Goal: Task Accomplishment & Management: Use online tool/utility

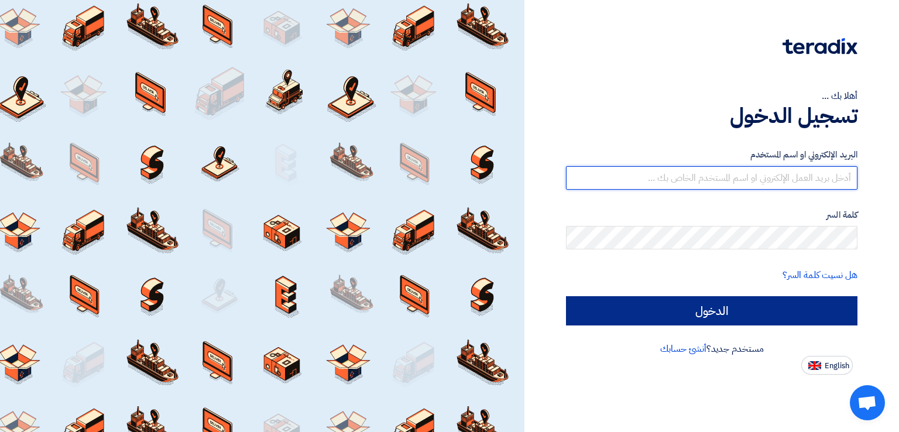
type input "[EMAIL_ADDRESS][DOMAIN_NAME]"
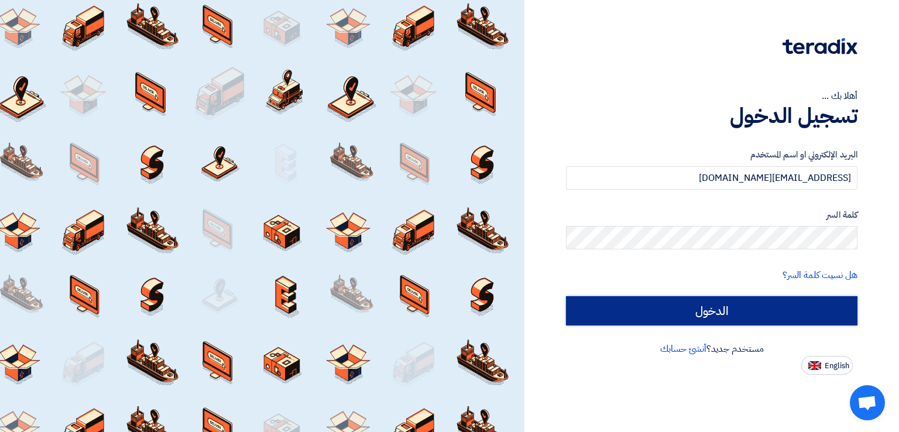
click at [696, 314] on input "الدخول" at bounding box center [712, 310] width 292 height 29
type input "Sign in"
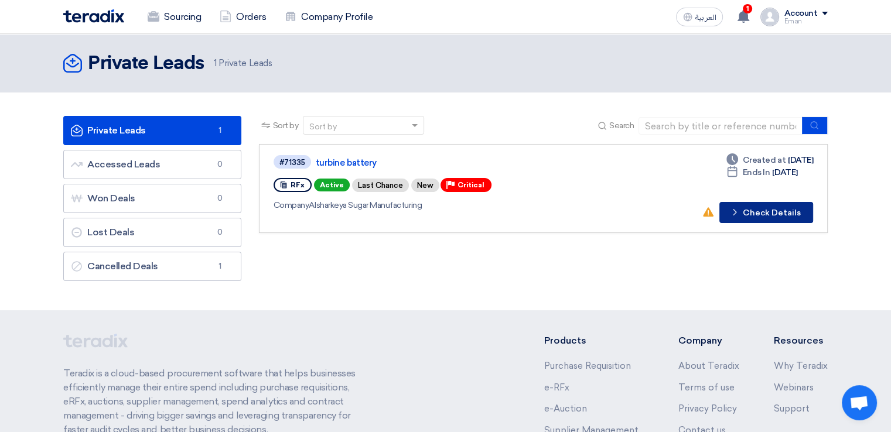
click at [761, 210] on button "Check details Check Details" at bounding box center [766, 212] width 94 height 21
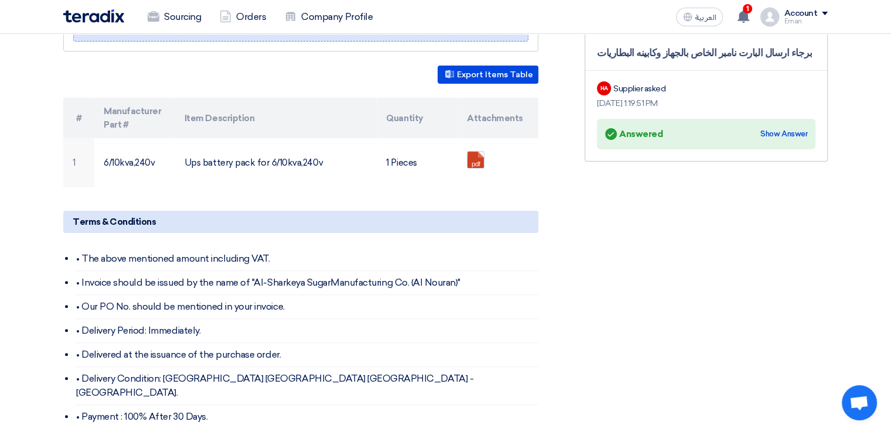
scroll to position [117, 0]
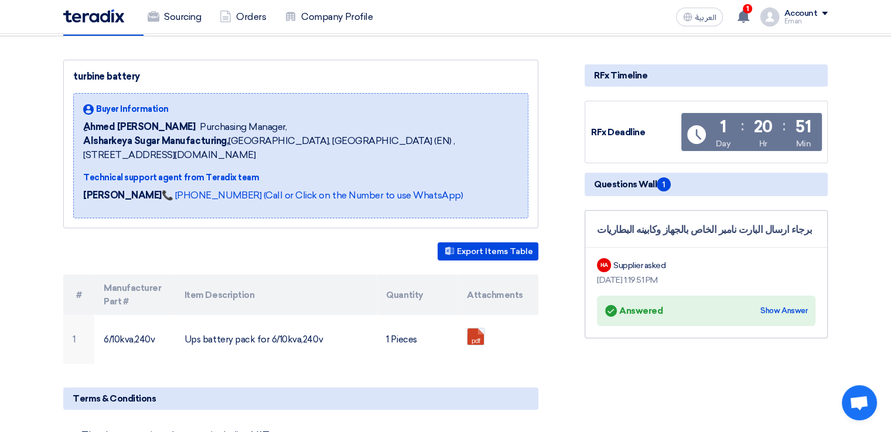
click at [624, 129] on div "RFx Deadline" at bounding box center [635, 132] width 88 height 13
click at [695, 142] on use at bounding box center [696, 134] width 19 height 19
click at [621, 82] on div "RFx Timeline" at bounding box center [705, 75] width 243 height 22
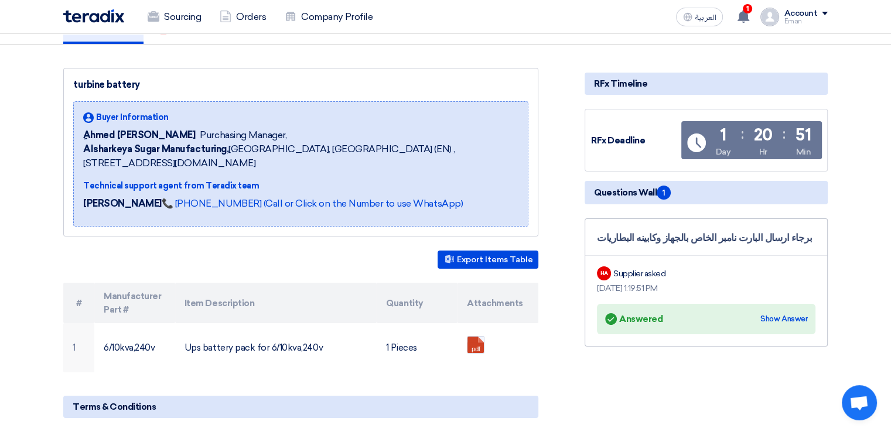
scroll to position [0, 0]
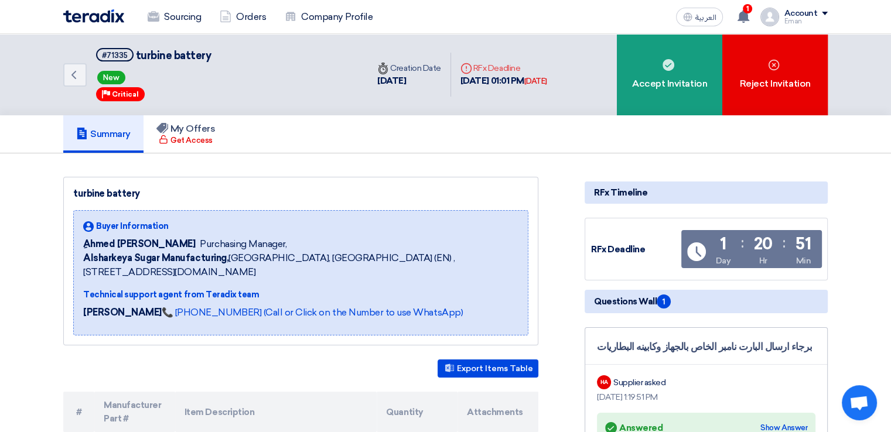
click at [748, 272] on div "RFx Deadline Time Remaining 1 Day : 20 Hr : 51 Min" at bounding box center [706, 249] width 230 height 50
click at [745, 249] on div "1 Day : 20 Hr : 51 Min" at bounding box center [762, 251] width 105 height 31
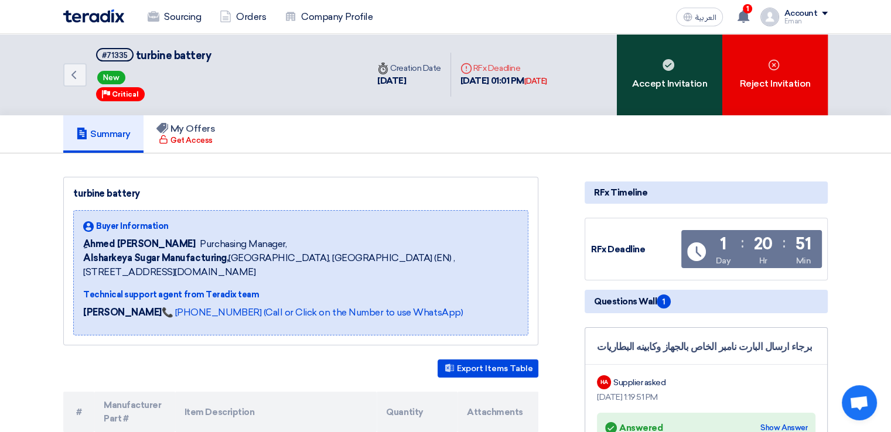
click at [675, 91] on div "Accept Invitation" at bounding box center [669, 74] width 105 height 81
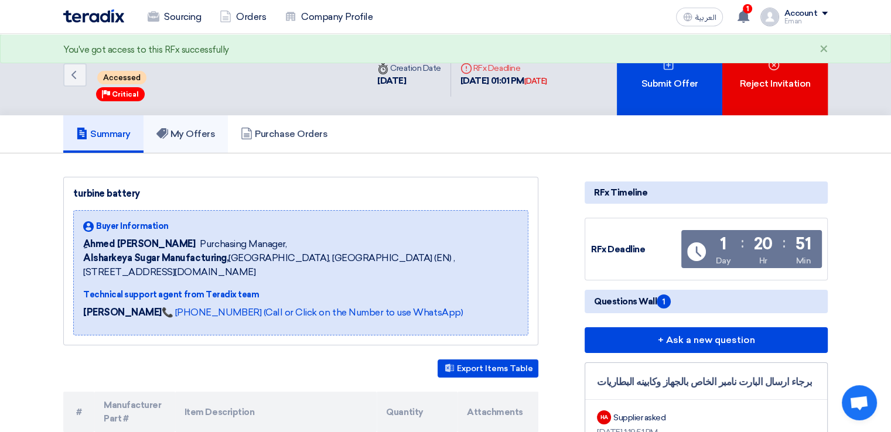
click at [194, 139] on h5 "My Offers" at bounding box center [185, 134] width 59 height 12
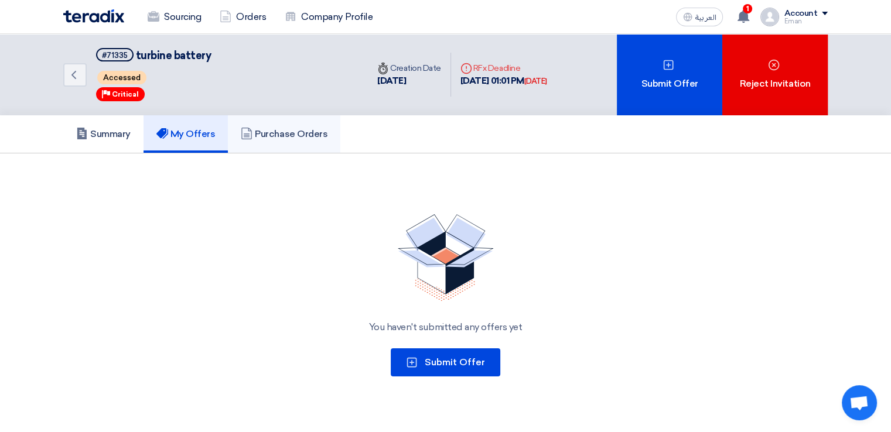
click at [293, 138] on h5 "Purchase Orders" at bounding box center [284, 134] width 87 height 12
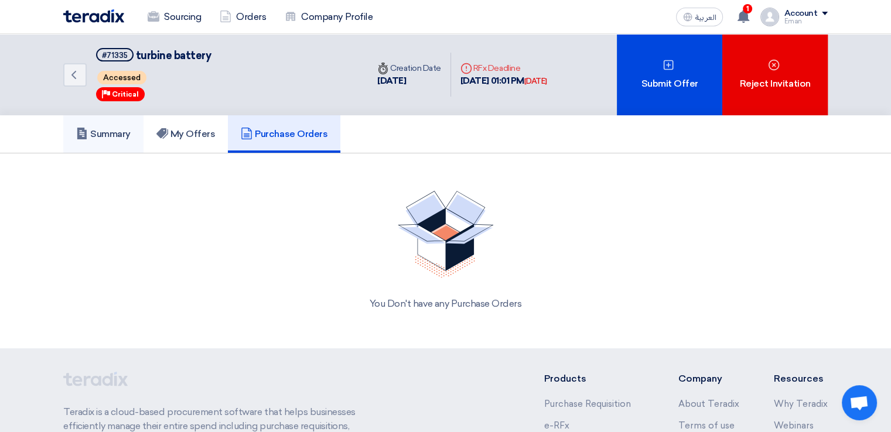
click at [117, 139] on link "Summary" at bounding box center [103, 133] width 80 height 37
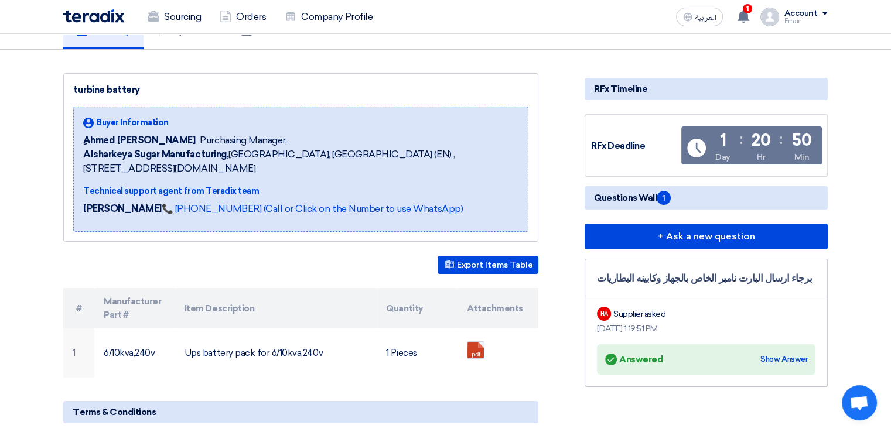
scroll to position [117, 0]
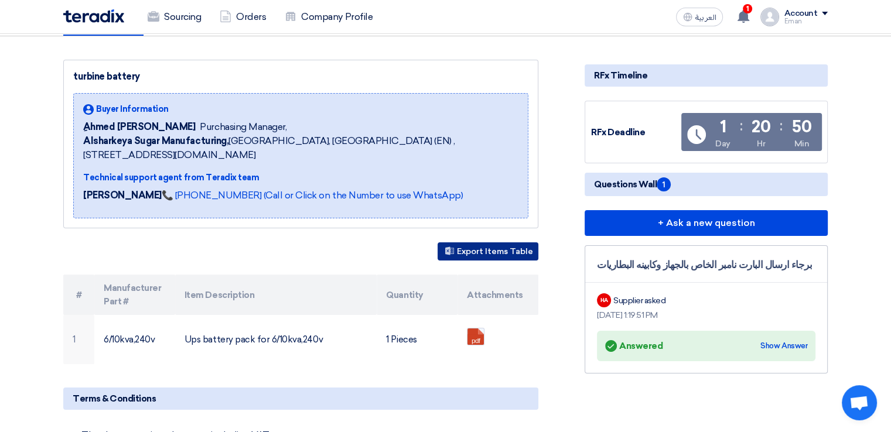
click at [483, 249] on button "Export Items Table" at bounding box center [487, 251] width 101 height 18
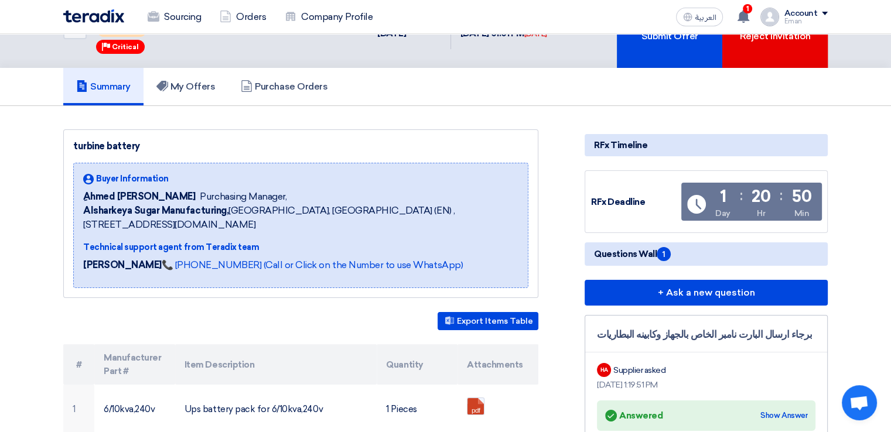
scroll to position [0, 0]
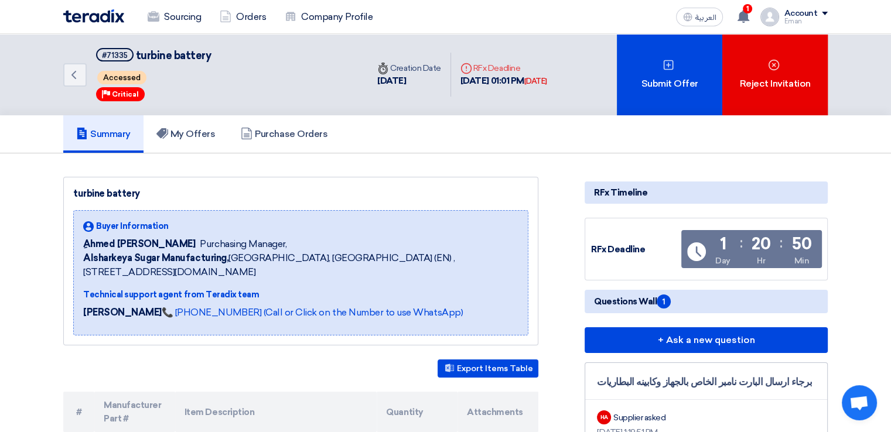
drag, startPoint x: 389, startPoint y: 430, endPoint x: 764, endPoint y: 364, distance: 380.7
click at [764, 364] on div "برجاء ارسال البارت نامبر الخاص بالجهاز وكابينه البطاريات HA Supplier asked [DAT…" at bounding box center [705, 426] width 243 height 128
